Goal: Task Accomplishment & Management: Manage account settings

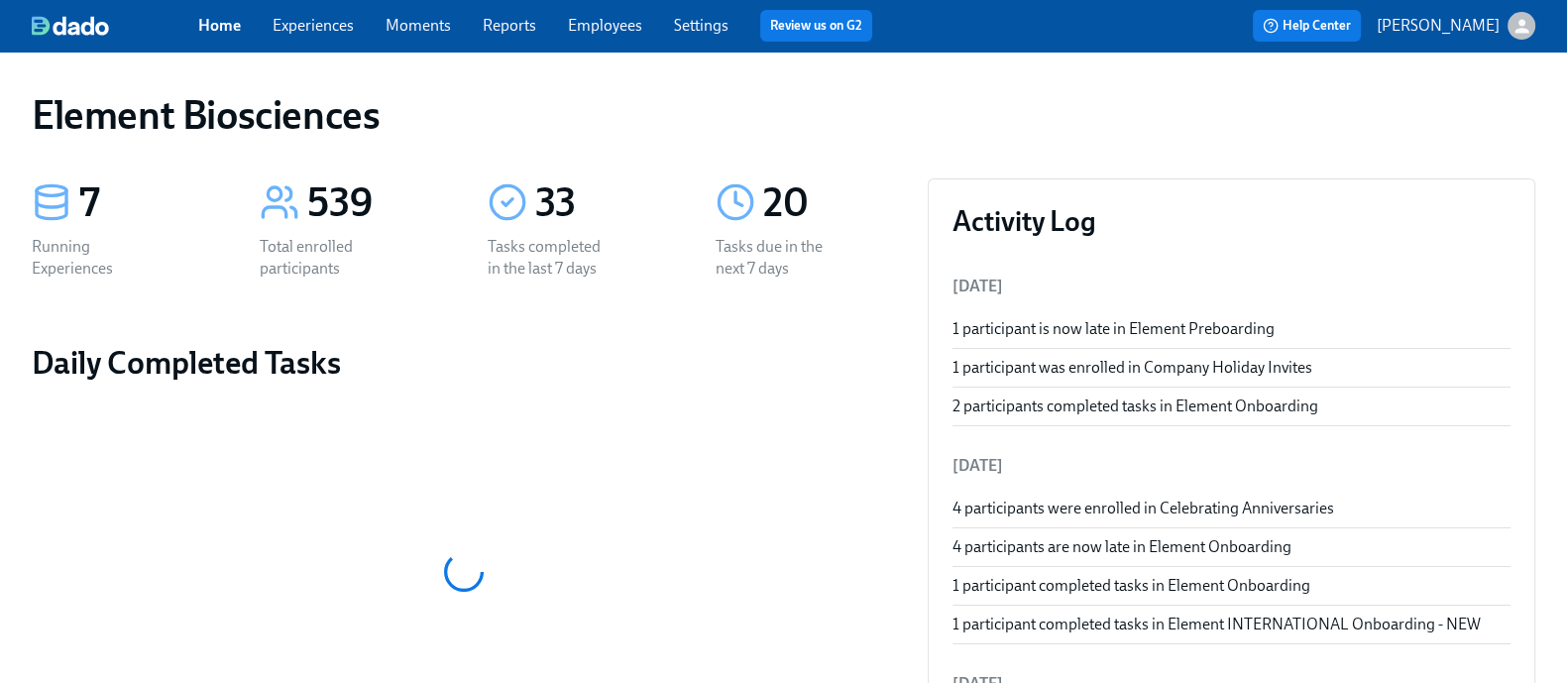
click at [342, 27] on link "Experiences" at bounding box center [313, 25] width 81 height 19
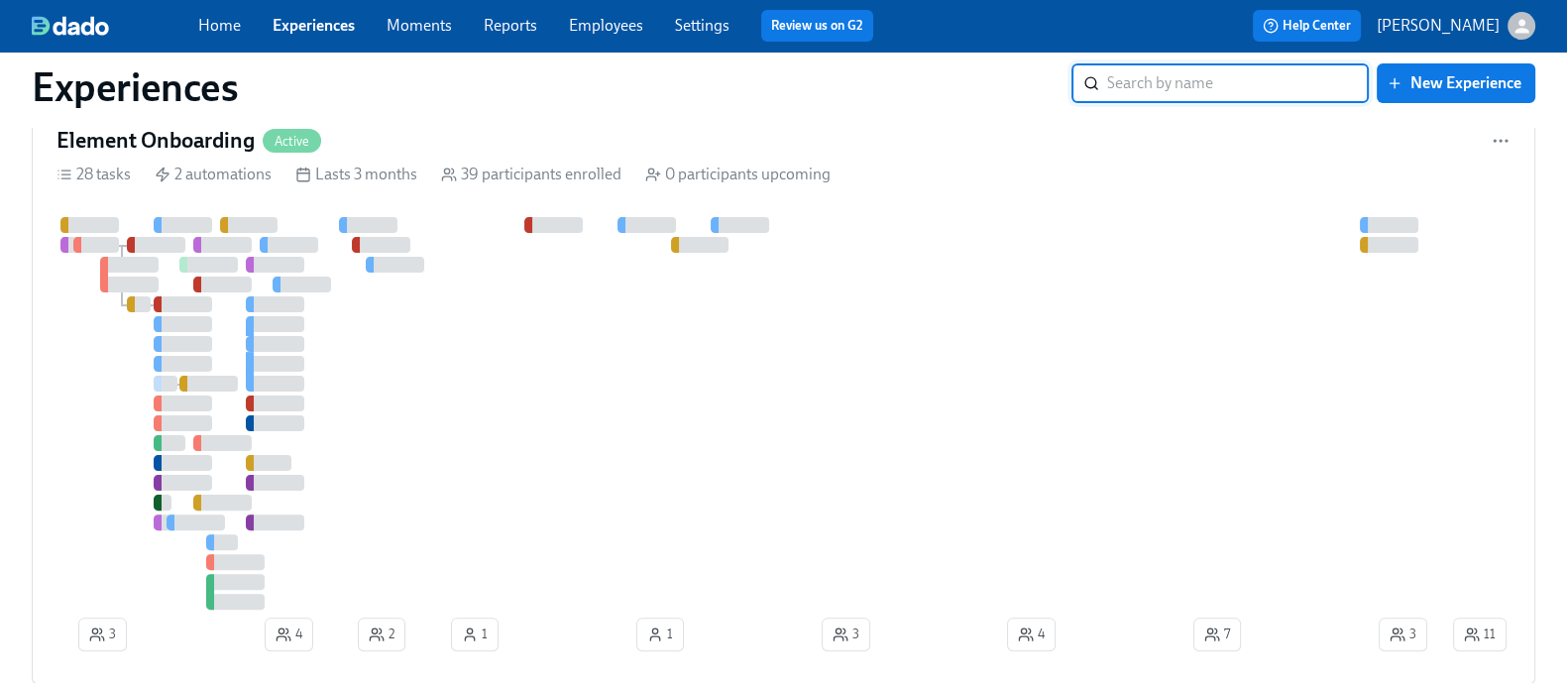
scroll to position [1261, 0]
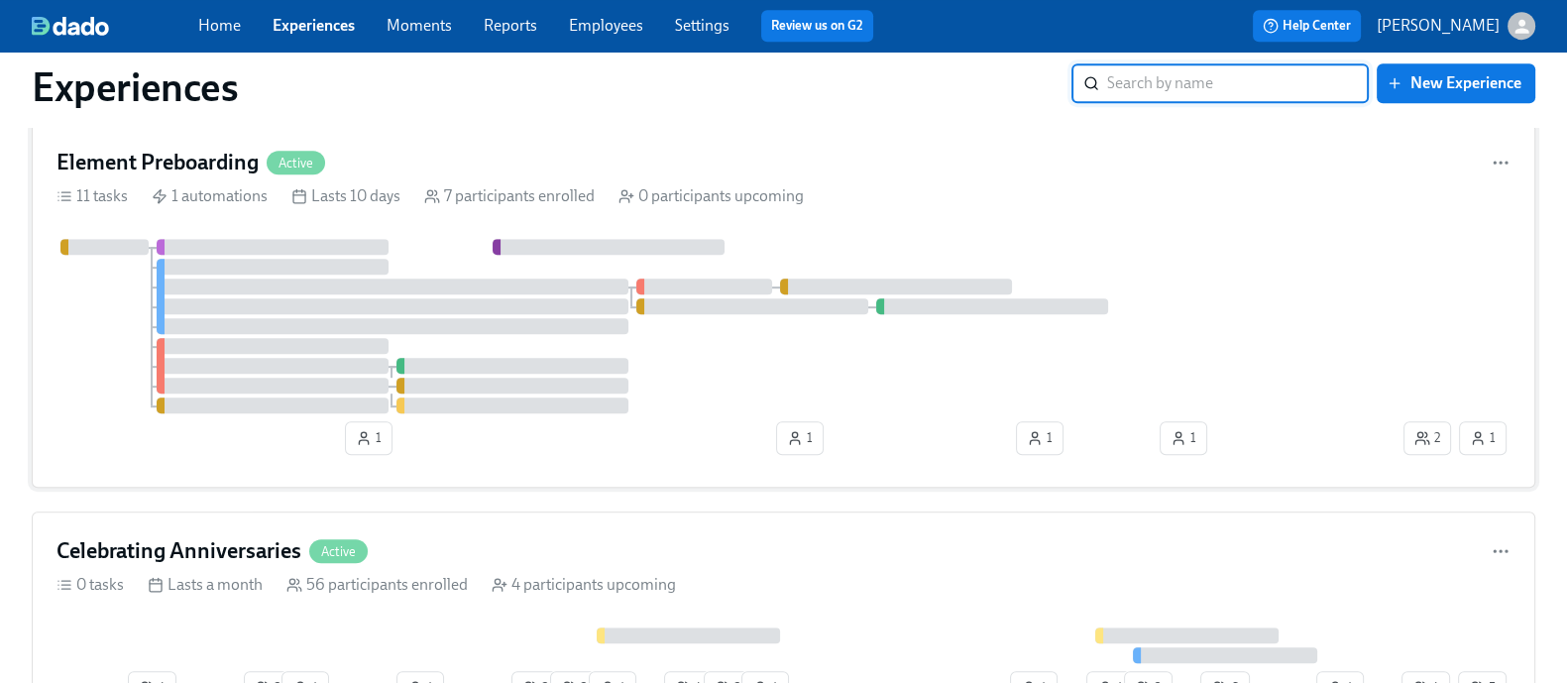
click at [755, 419] on div "1 1 1 1 2 1" at bounding box center [784, 351] width 1454 height 224
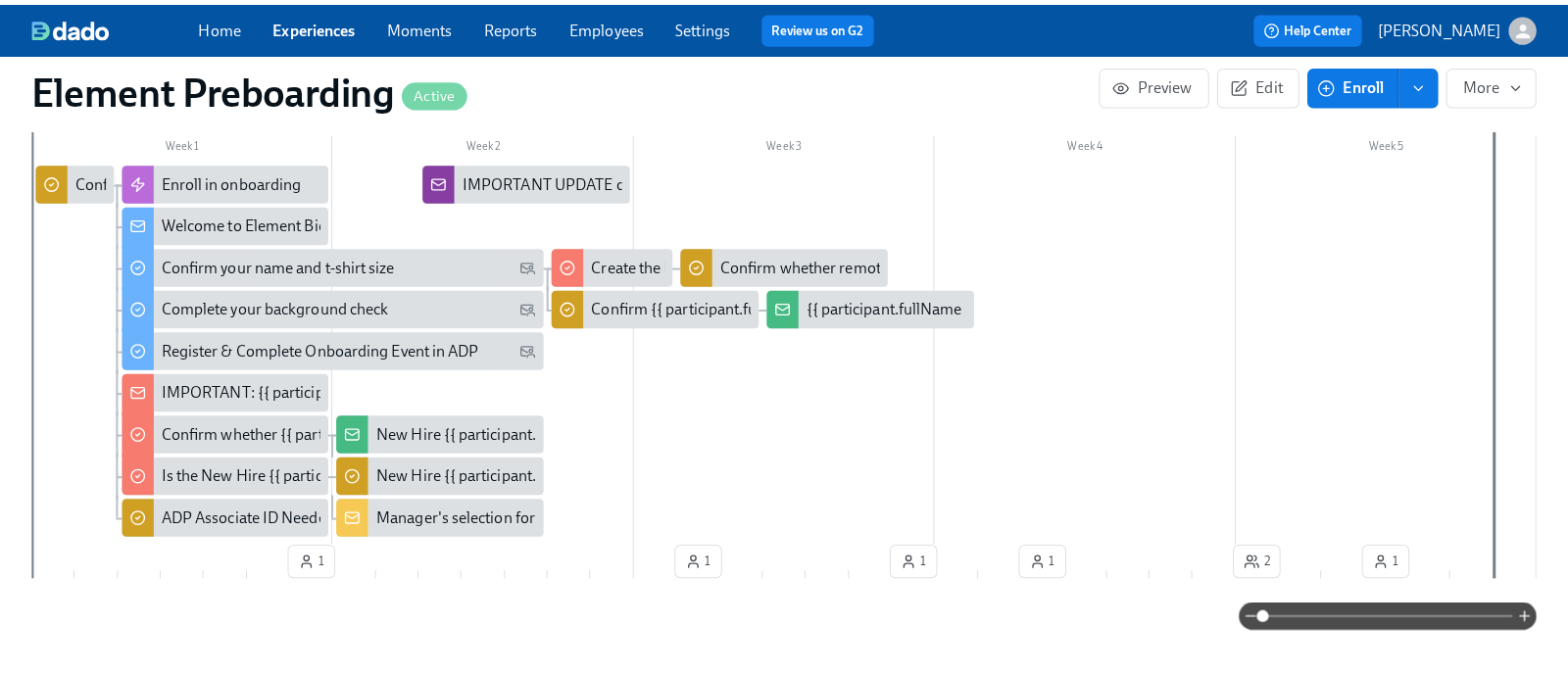
scroll to position [676, 0]
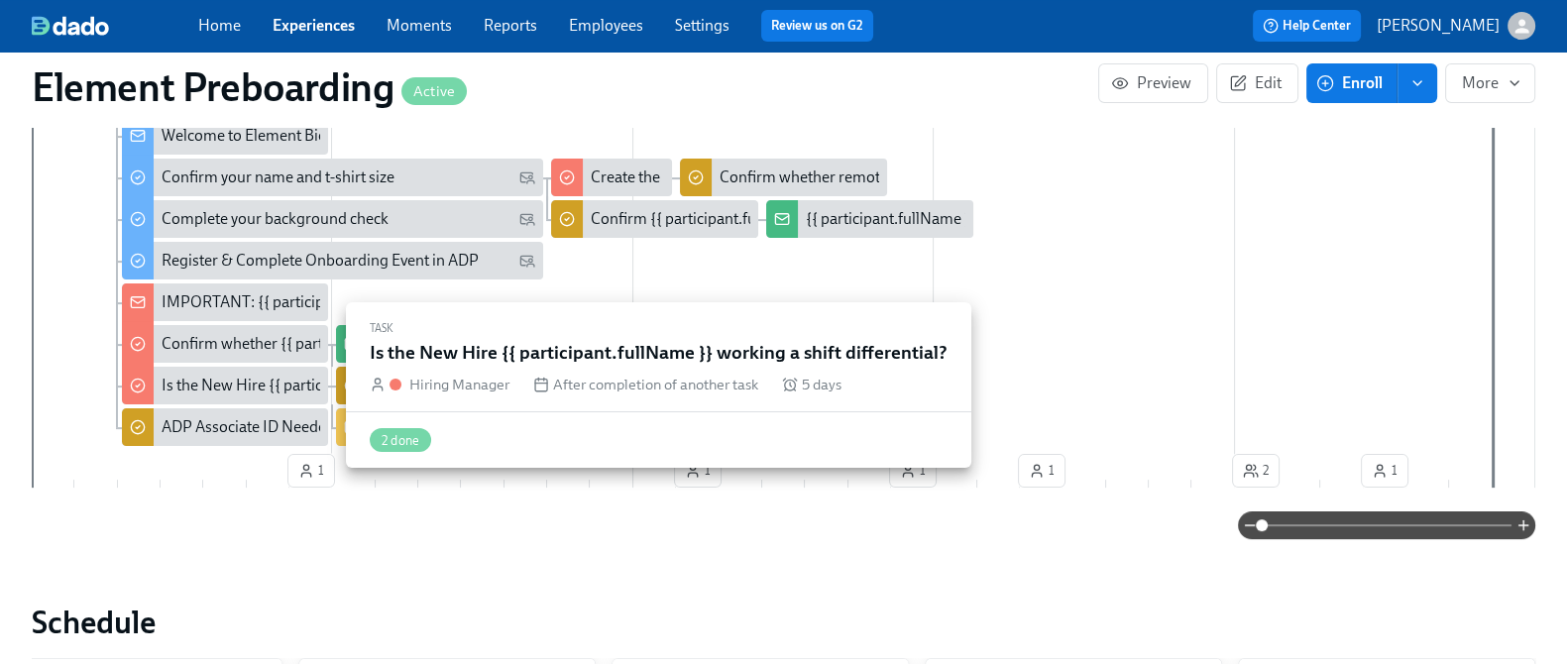
click at [244, 391] on div "Is the New Hire {{ participant.fullName }} working a shift differential?" at bounding box center [394, 386] width 465 height 22
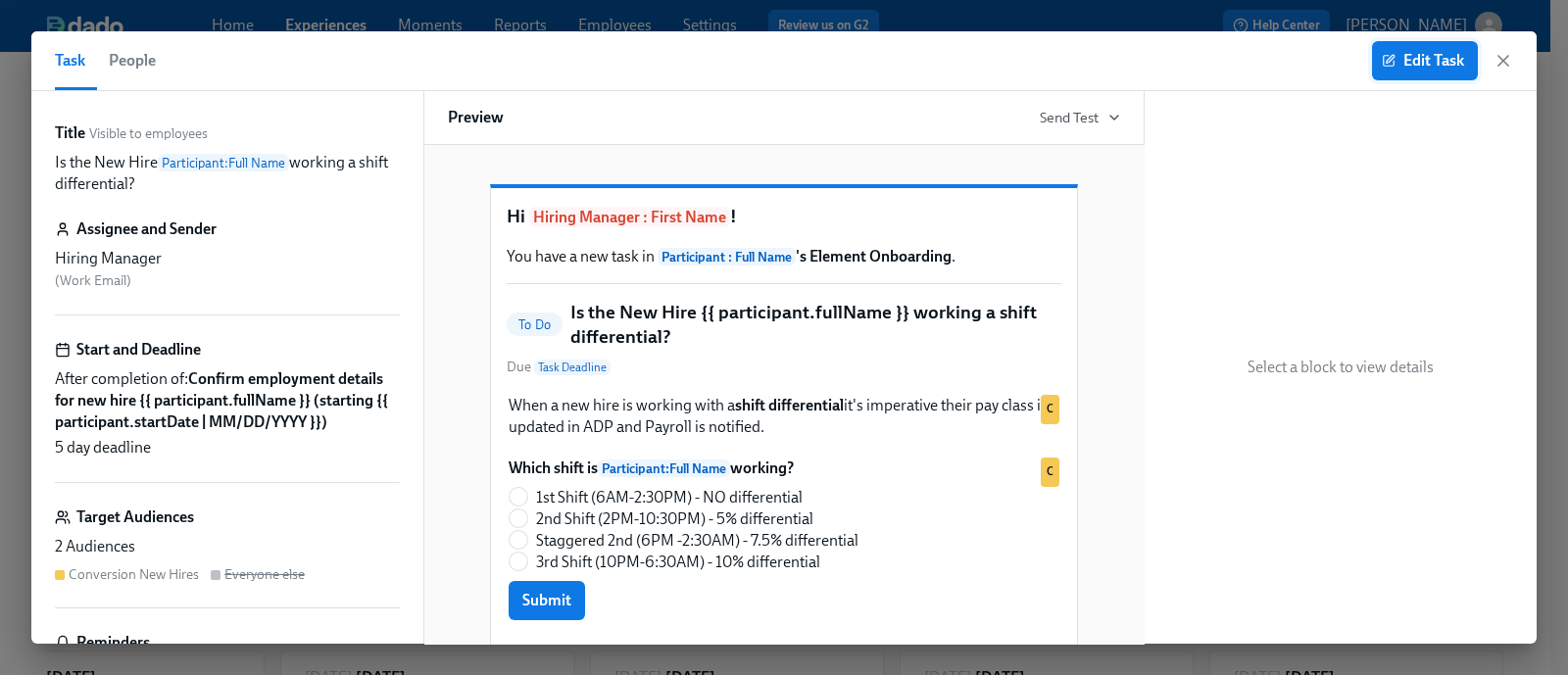
click at [1421, 60] on span "Edit Task" at bounding box center [1425, 61] width 78 height 20
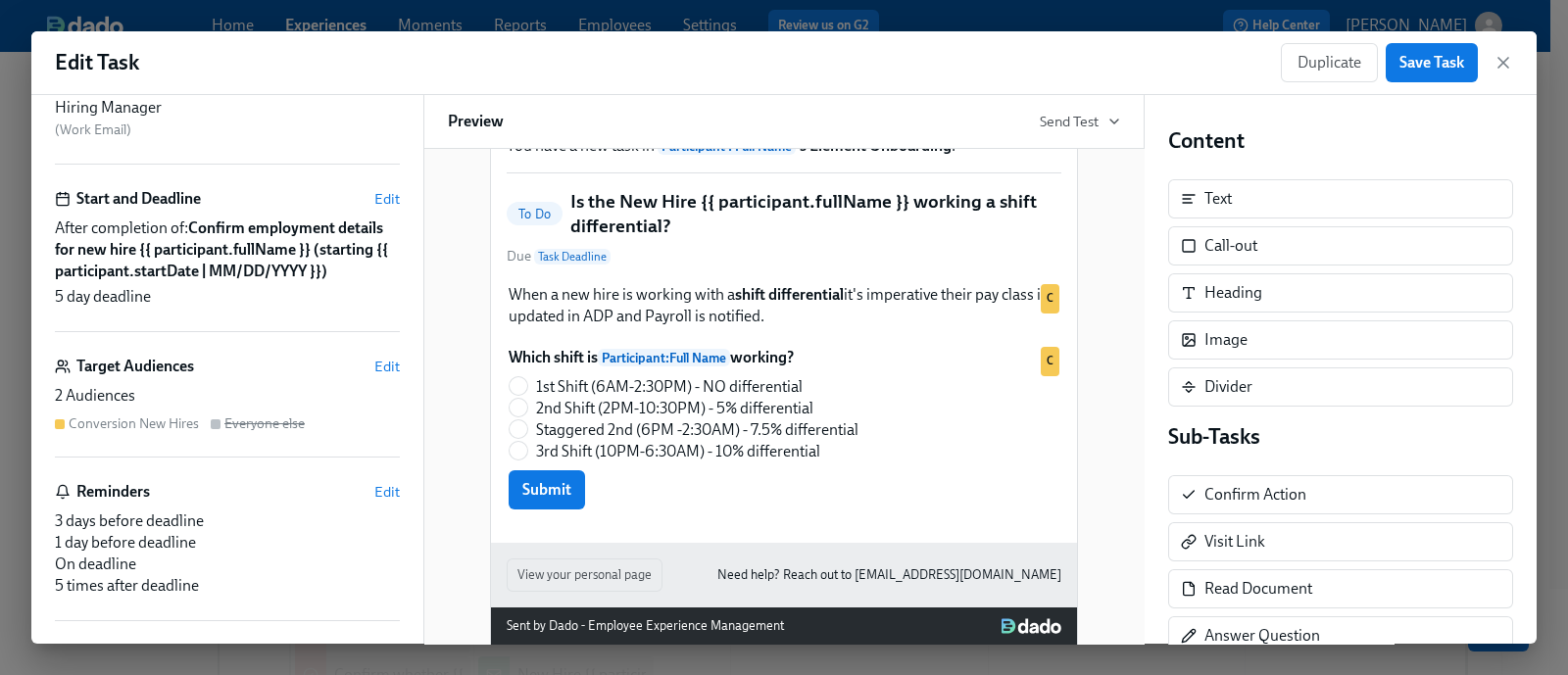
scroll to position [149, 0]
click at [378, 379] on span "Edit" at bounding box center [388, 369] width 26 height 20
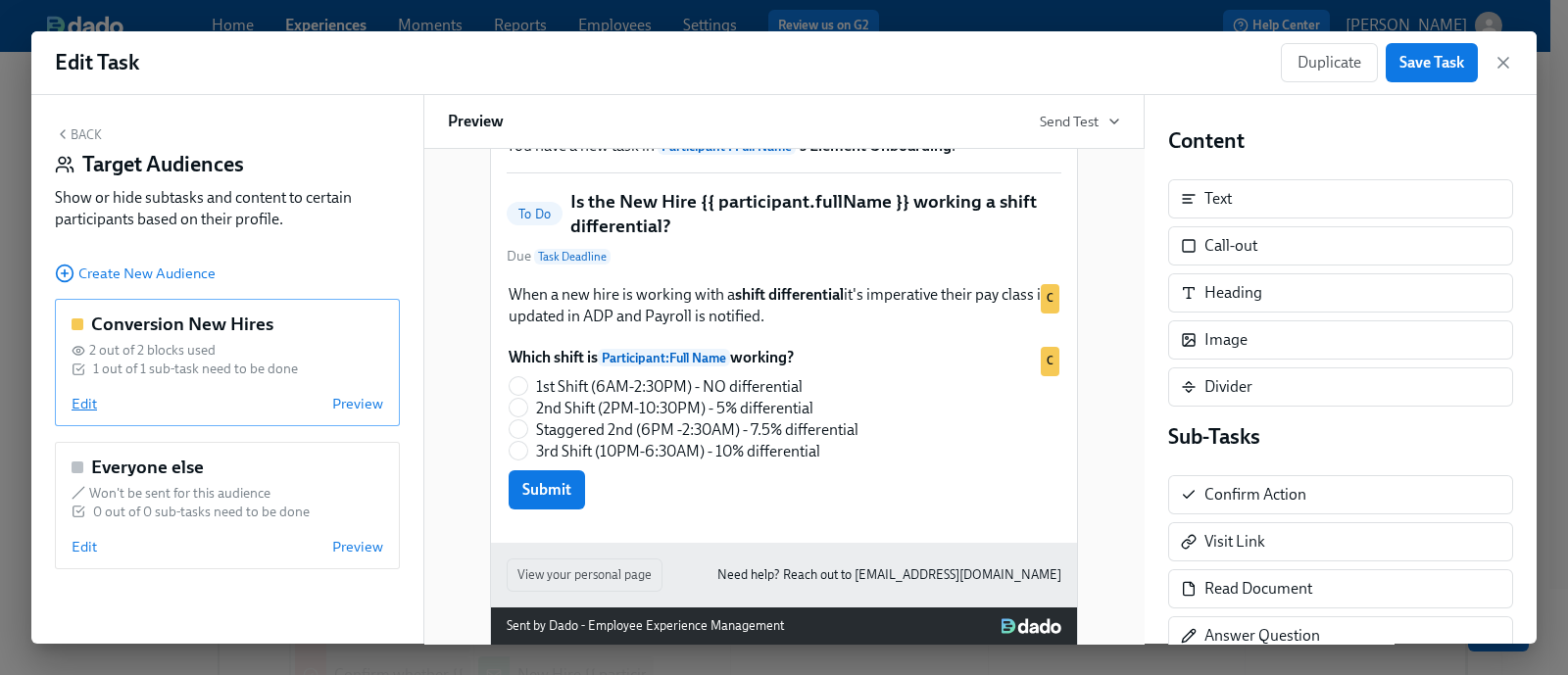
click at [83, 398] on span "Edit" at bounding box center [84, 404] width 26 height 20
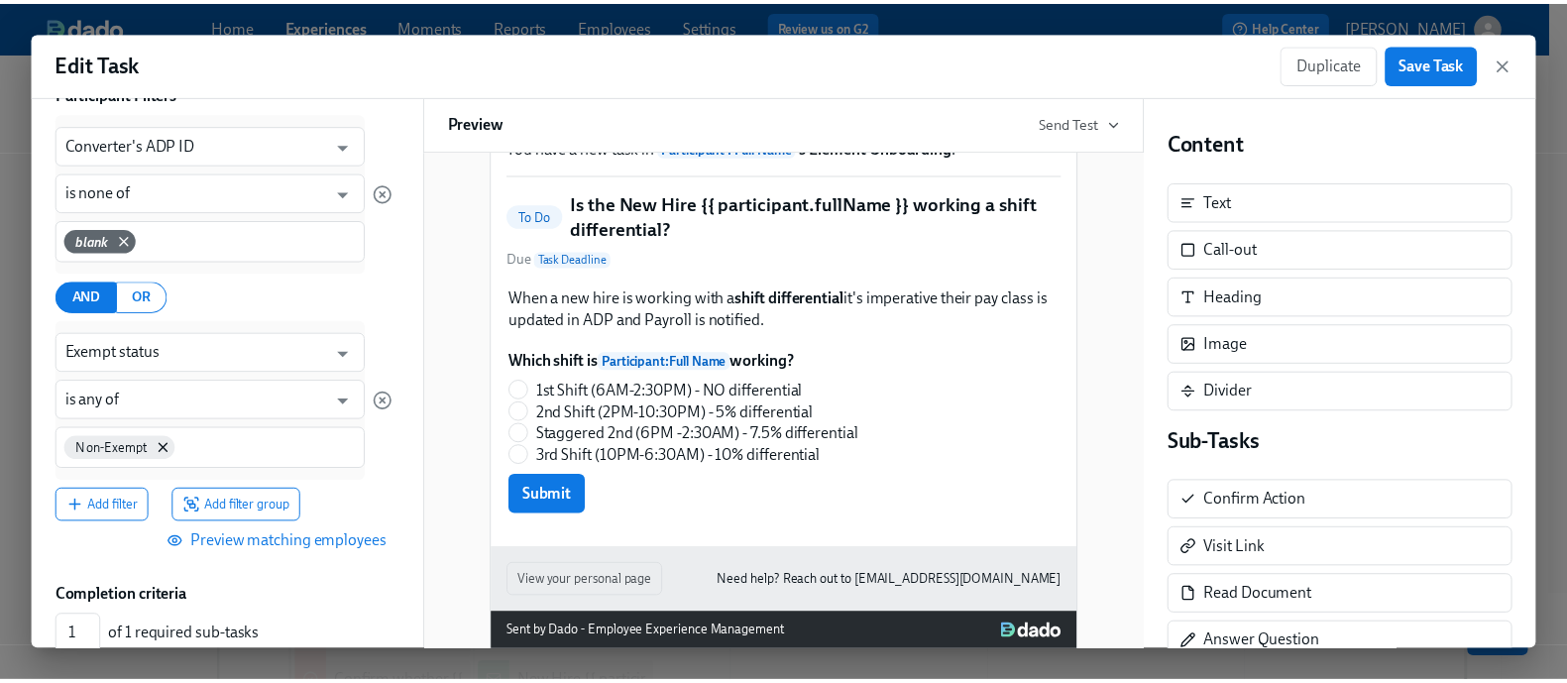
scroll to position [207, 0]
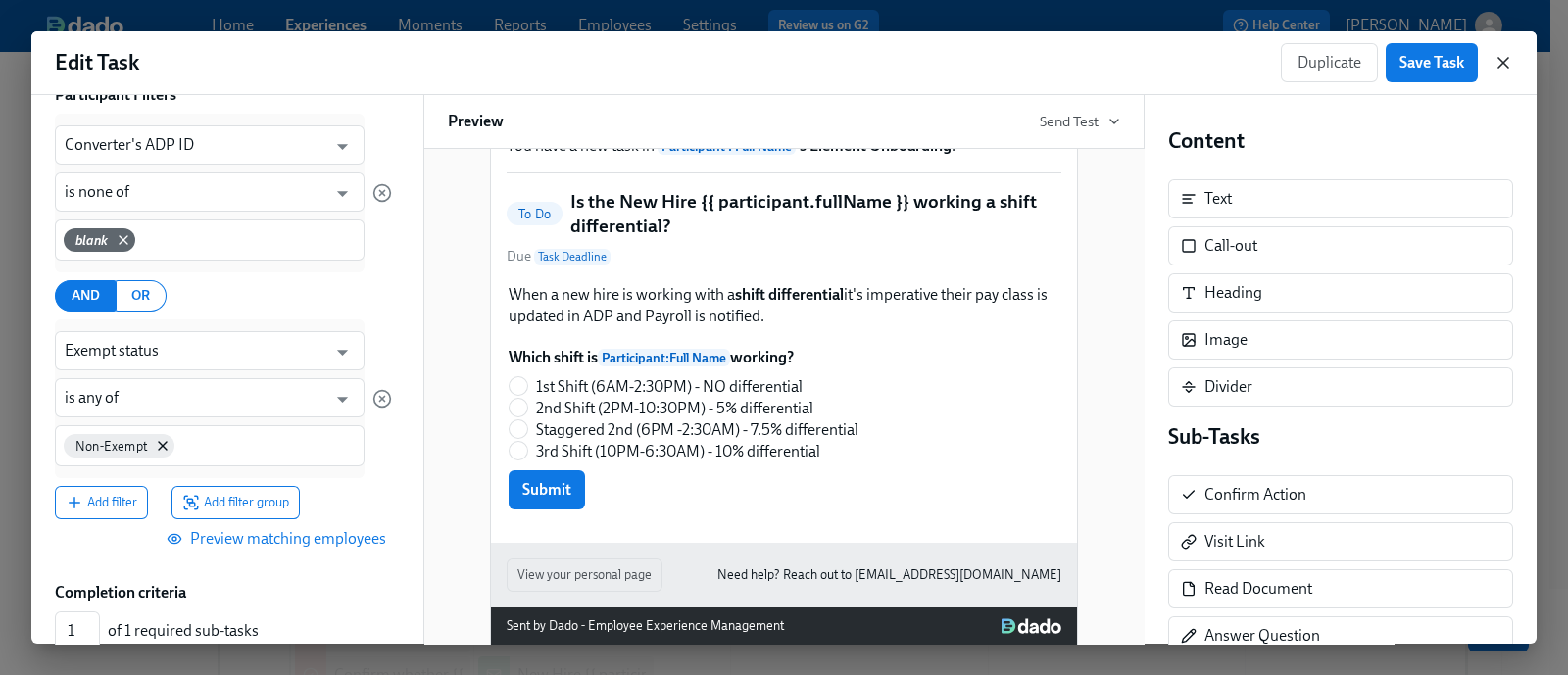
click at [1502, 58] on icon "button" at bounding box center [1504, 63] width 20 height 20
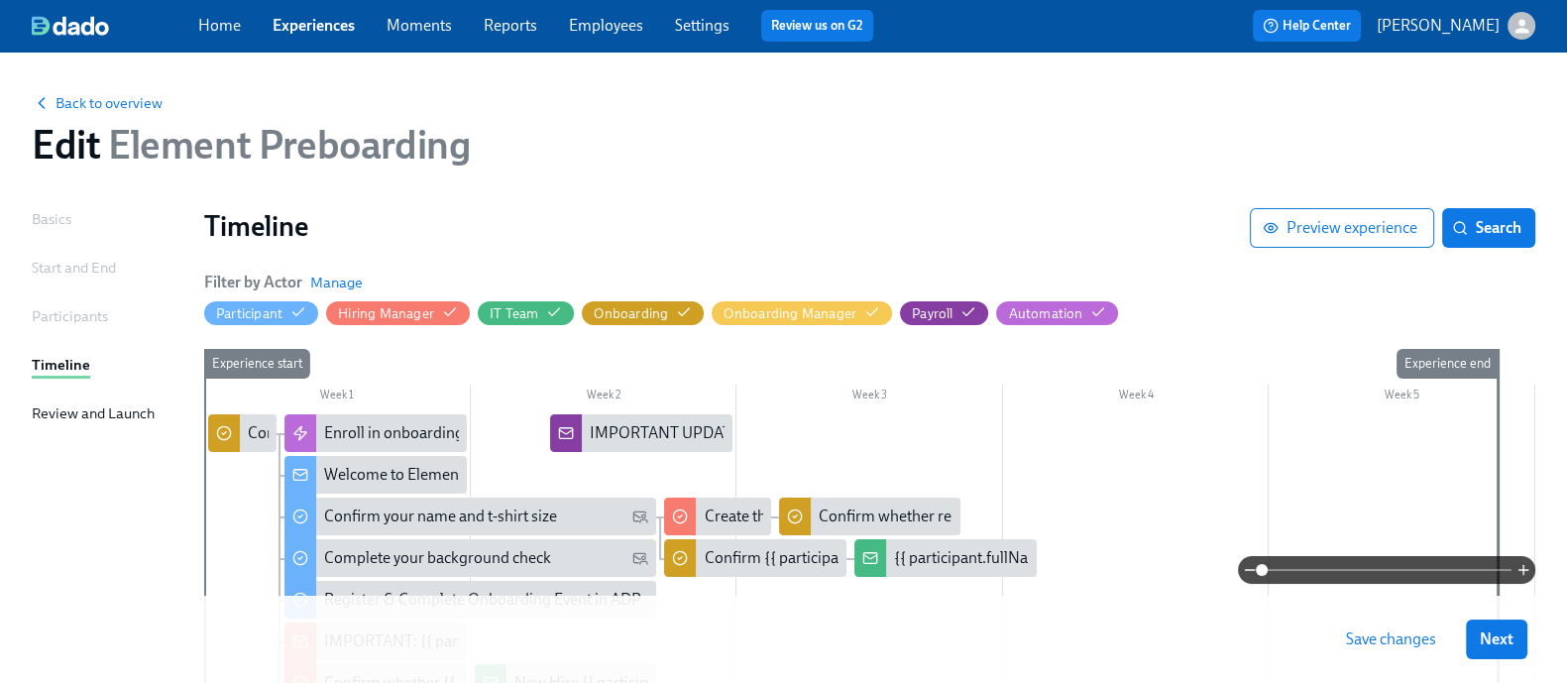
click at [326, 8] on div "Home Experiences Moments Reports Employees Settings Review us on G2 Help Center…" at bounding box center [783, 26] width 1567 height 52
click at [327, 24] on link "Experiences" at bounding box center [314, 25] width 82 height 19
